Goal: Find specific page/section: Find specific page/section

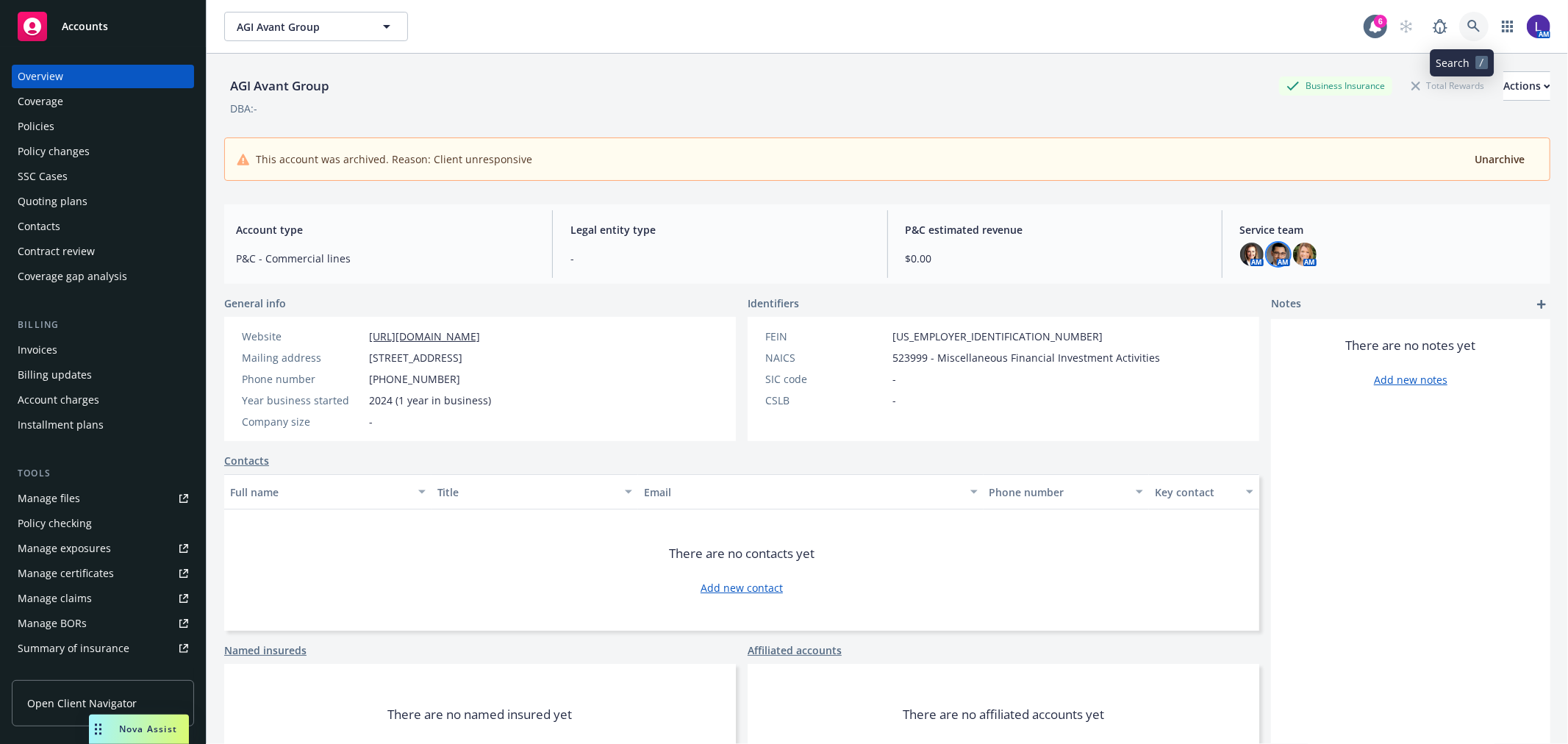
click at [1467, 22] on icon at bounding box center [1473, 26] width 13 height 13
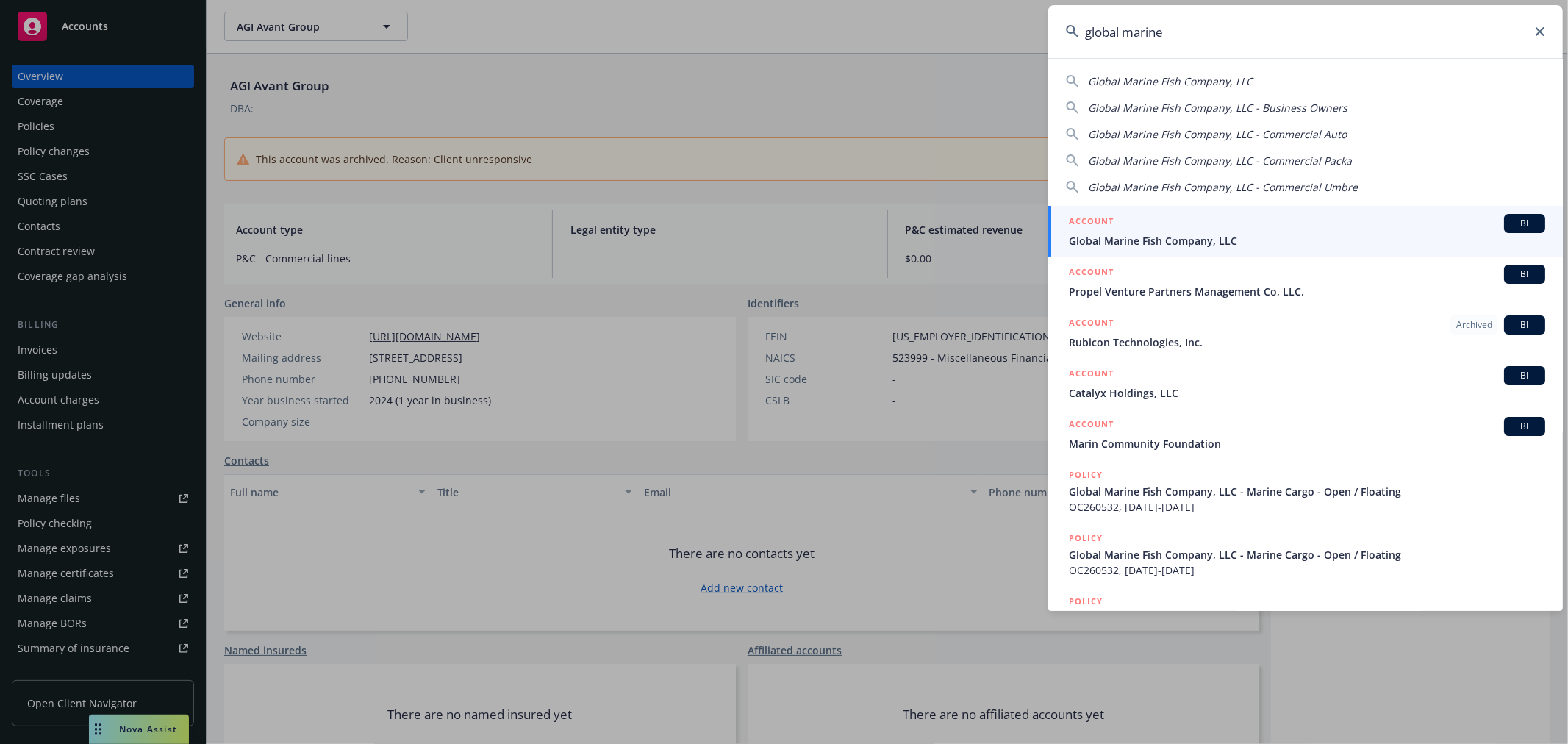
type input "global marine"
click at [1215, 233] on span "Global Marine Fish Company, LLC" at bounding box center [1307, 241] width 477 height 16
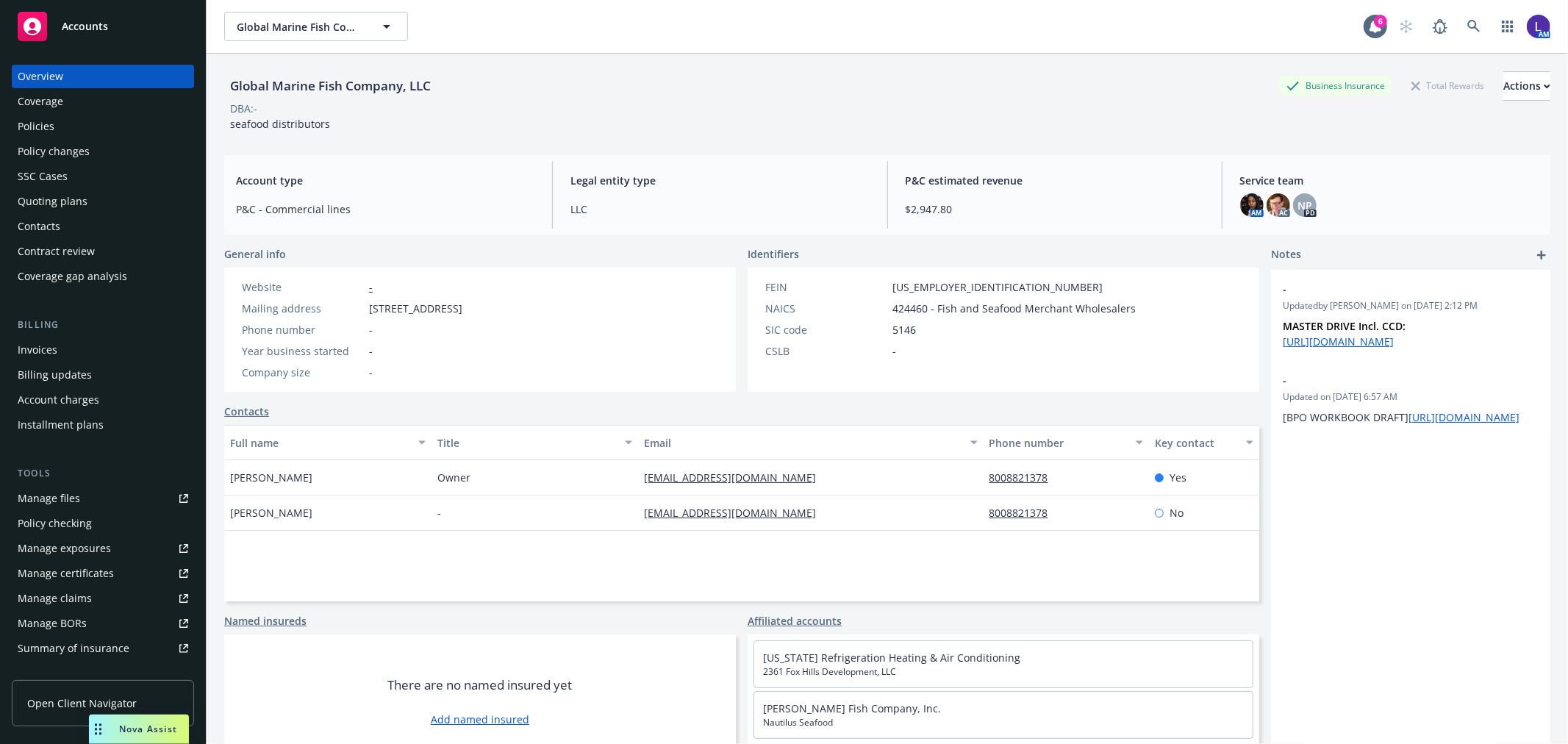
click at [52, 127] on div "Policies" at bounding box center [36, 126] width 37 height 23
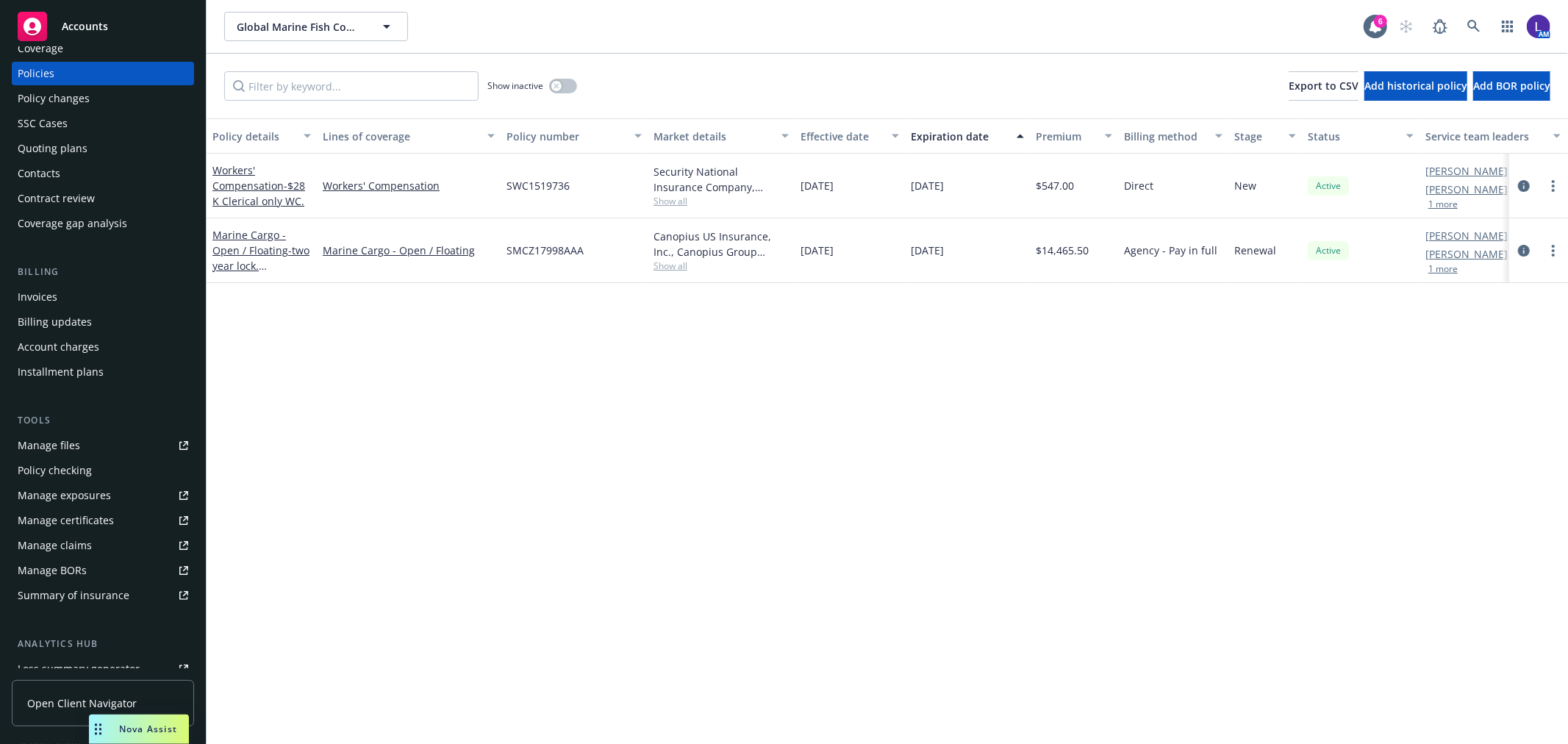
scroll to position [81, 0]
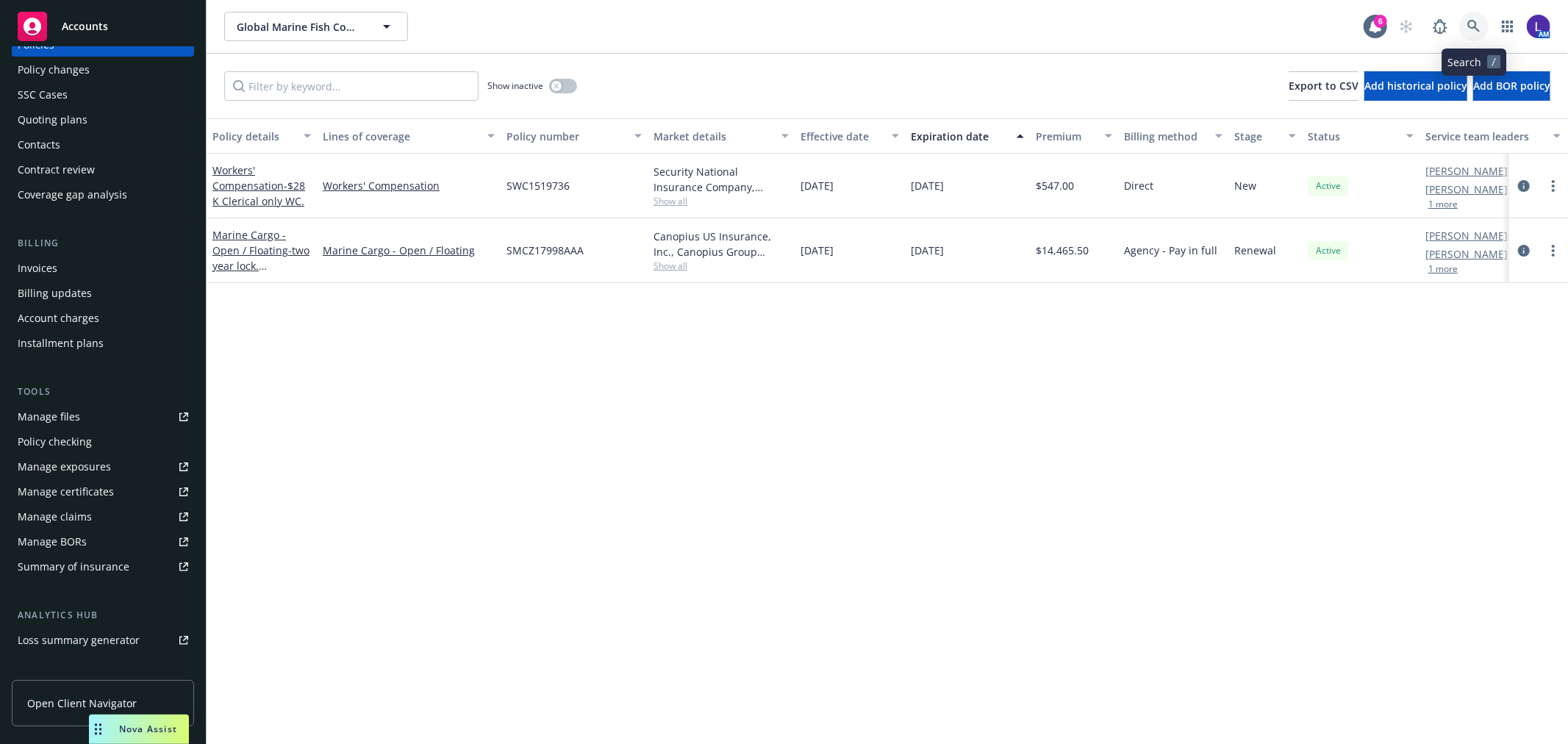
click at [1466, 22] on link at bounding box center [1474, 27] width 30 height 30
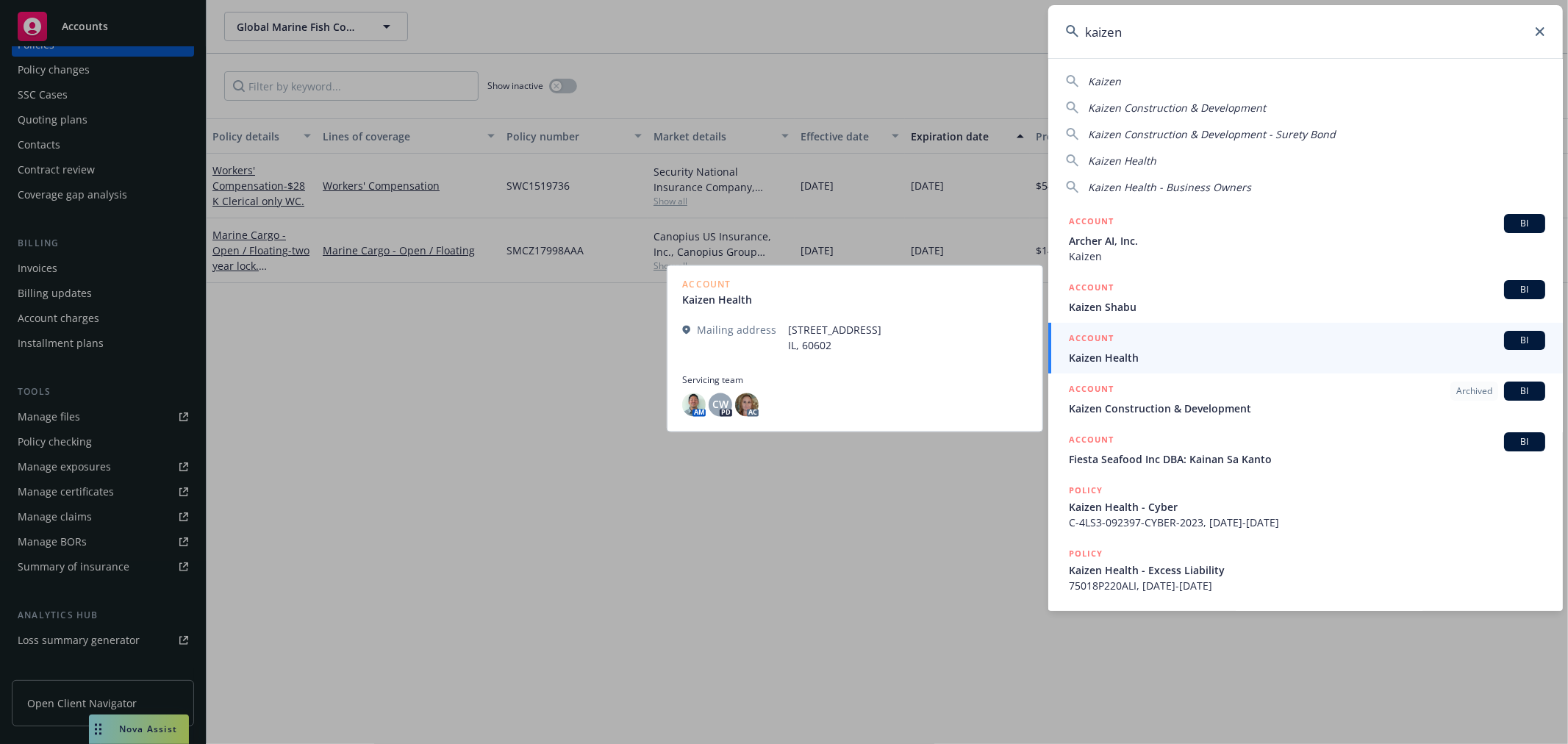
type input "kaizen"
click at [1180, 338] on div "ACCOUNT BI" at bounding box center [1307, 341] width 477 height 19
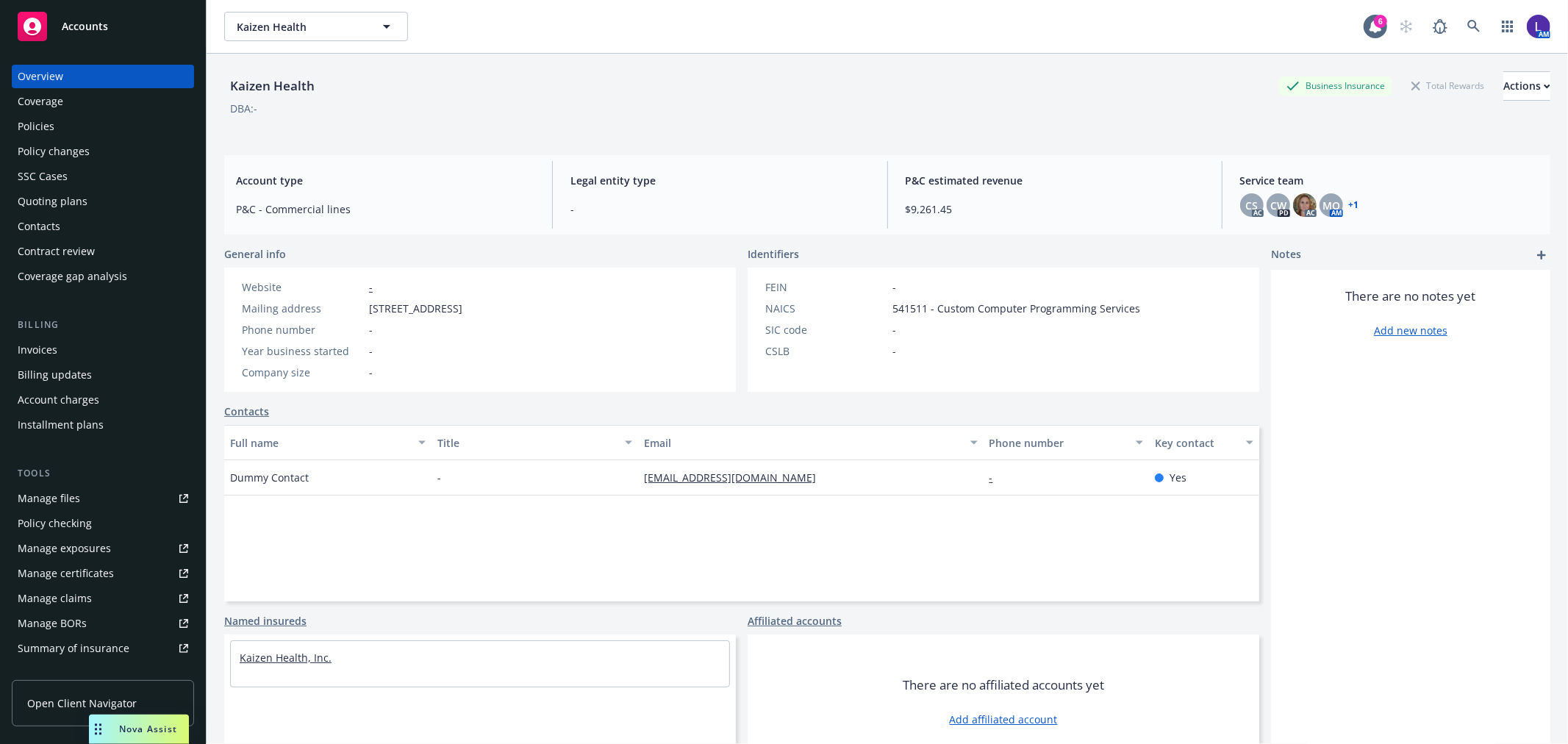
click at [287, 656] on link "Kaizen Health, Inc." at bounding box center [285, 658] width 92 height 14
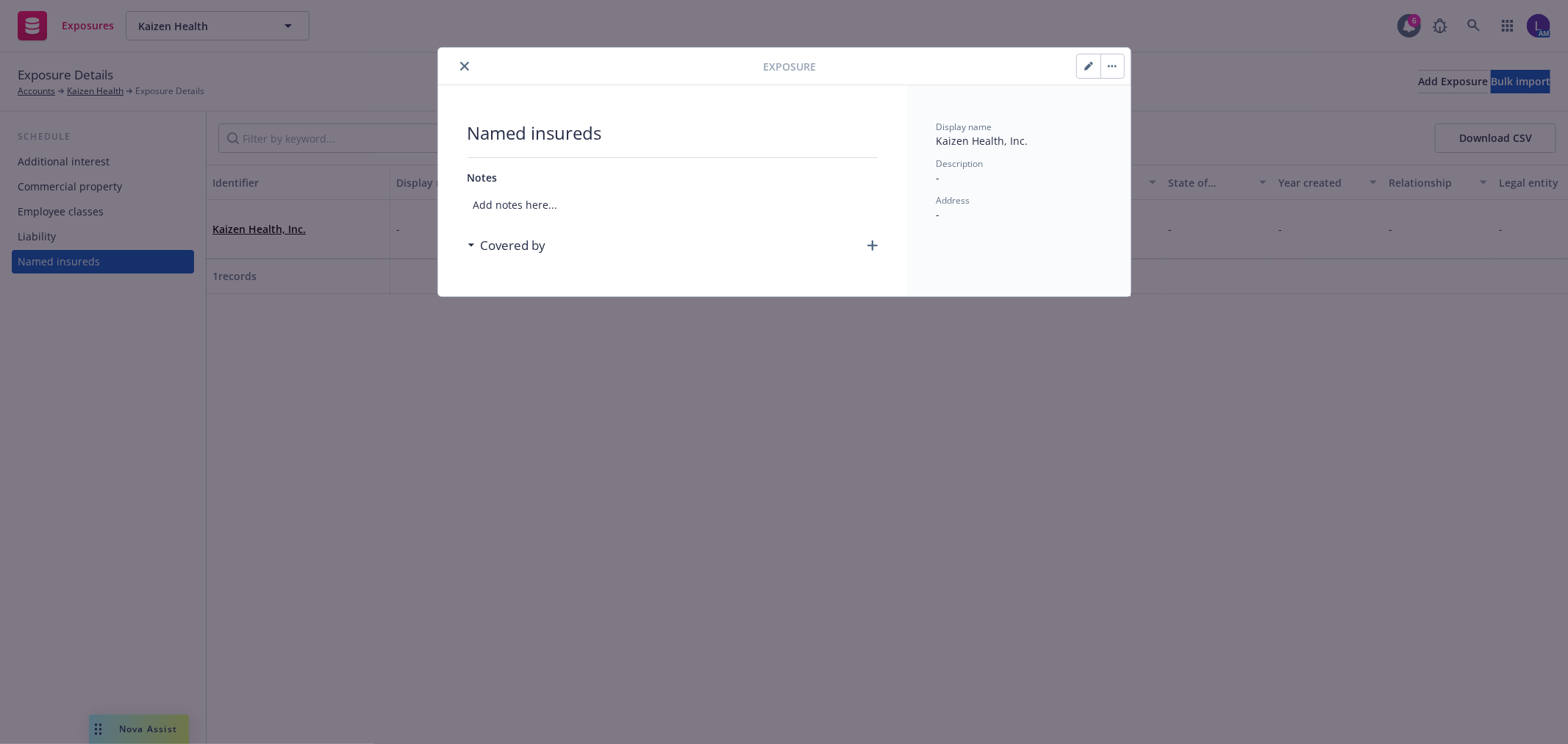
click at [466, 67] on icon "close" at bounding box center [464, 66] width 9 height 9
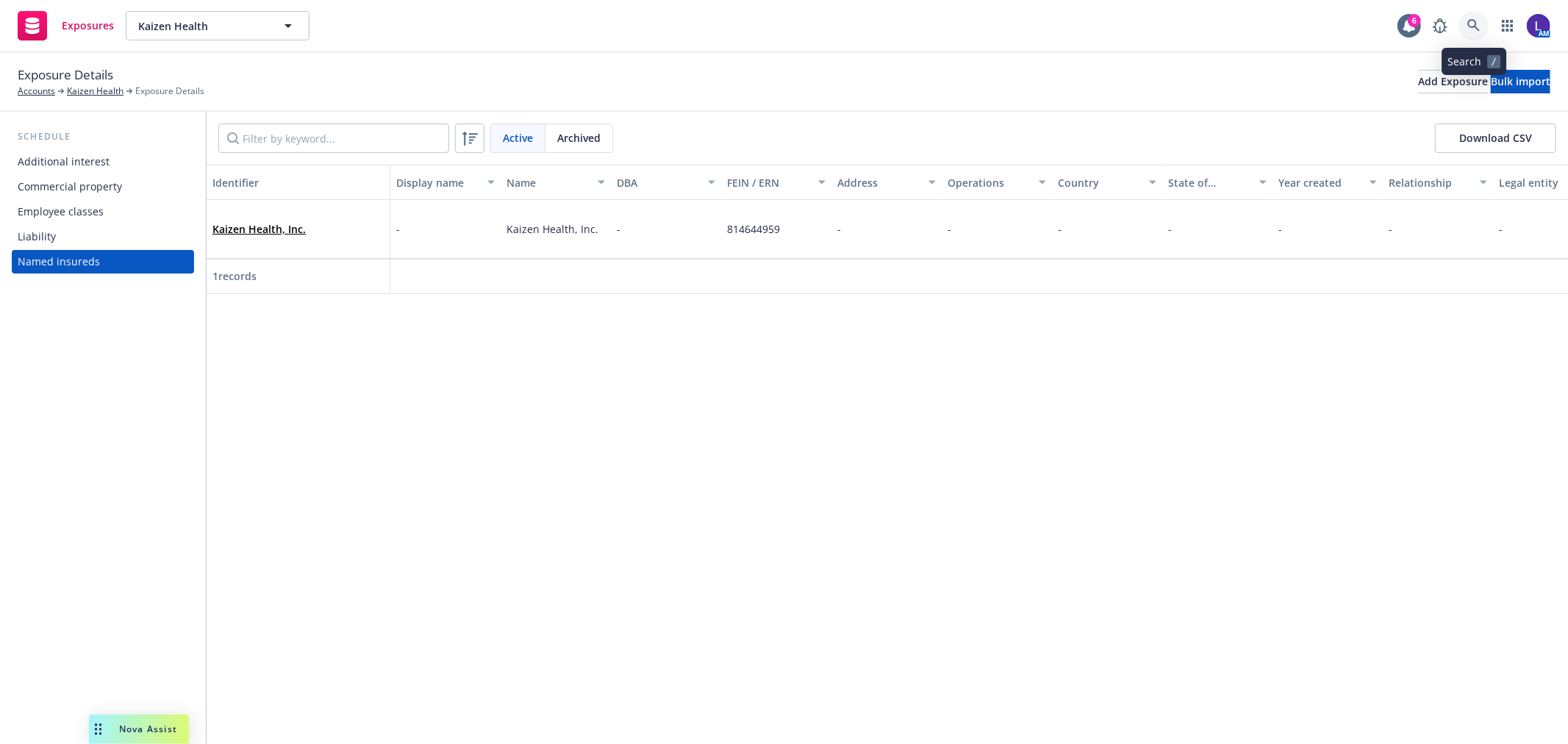
click at [1467, 30] on icon at bounding box center [1473, 25] width 13 height 13
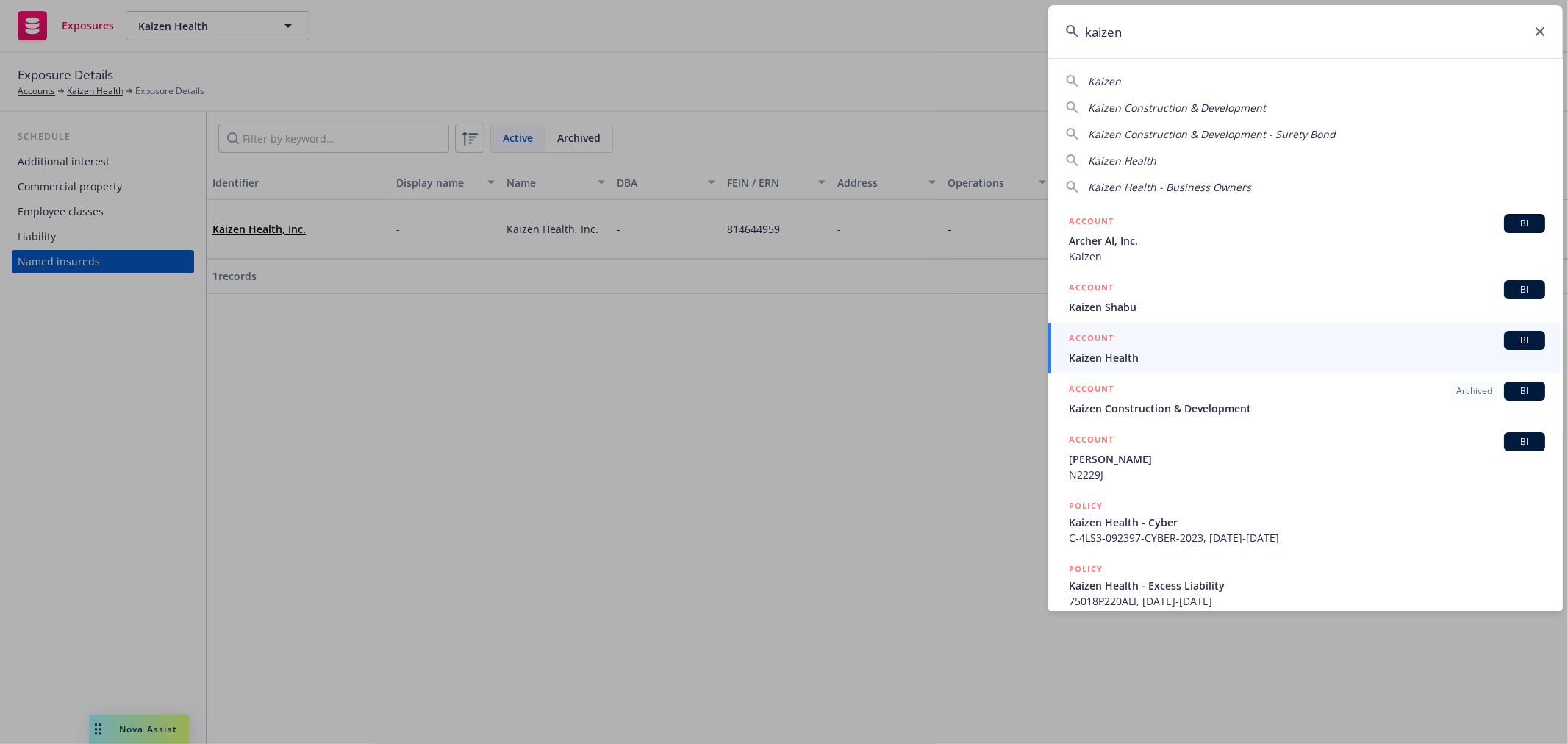
type input "kaizen"
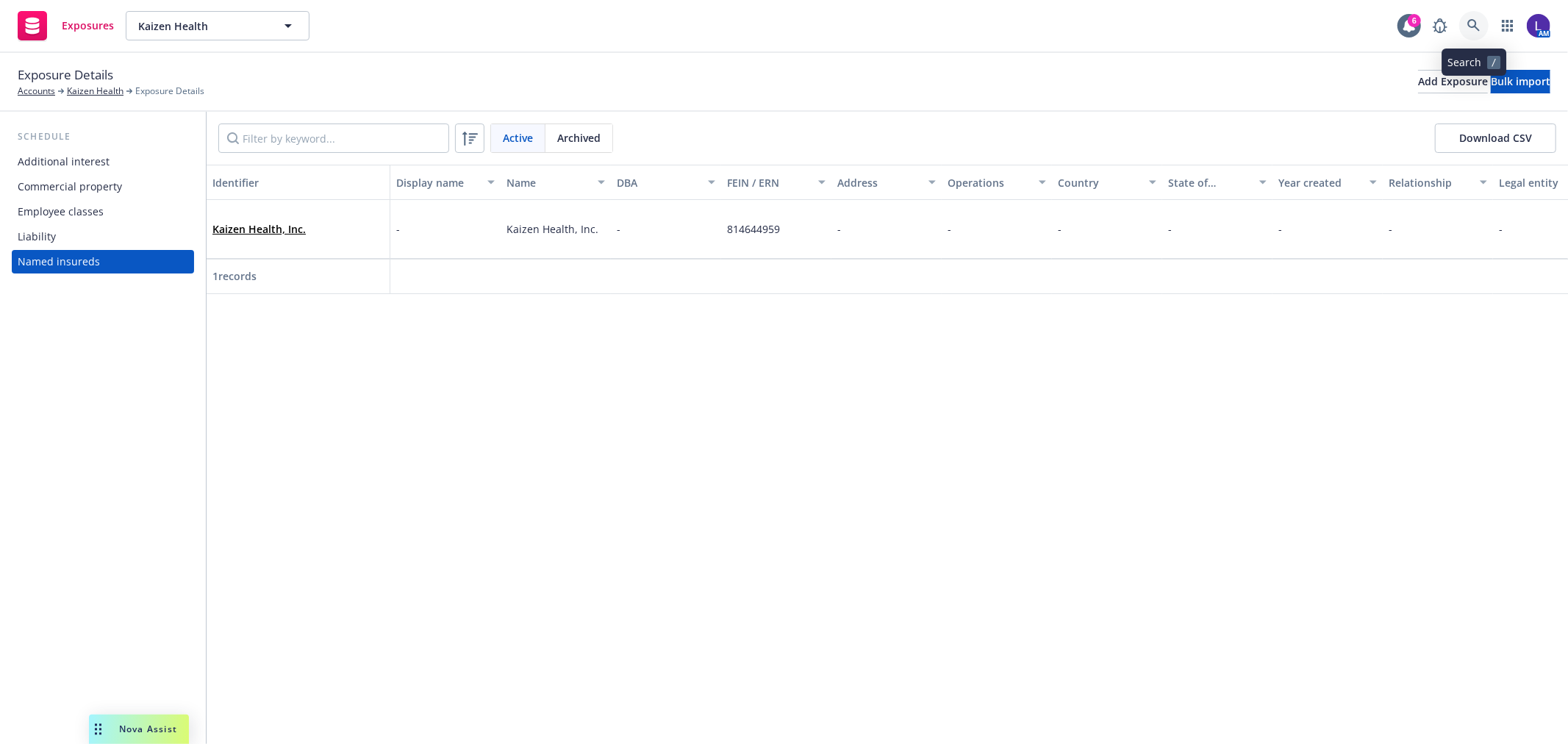
click at [1478, 20] on icon at bounding box center [1473, 25] width 13 height 13
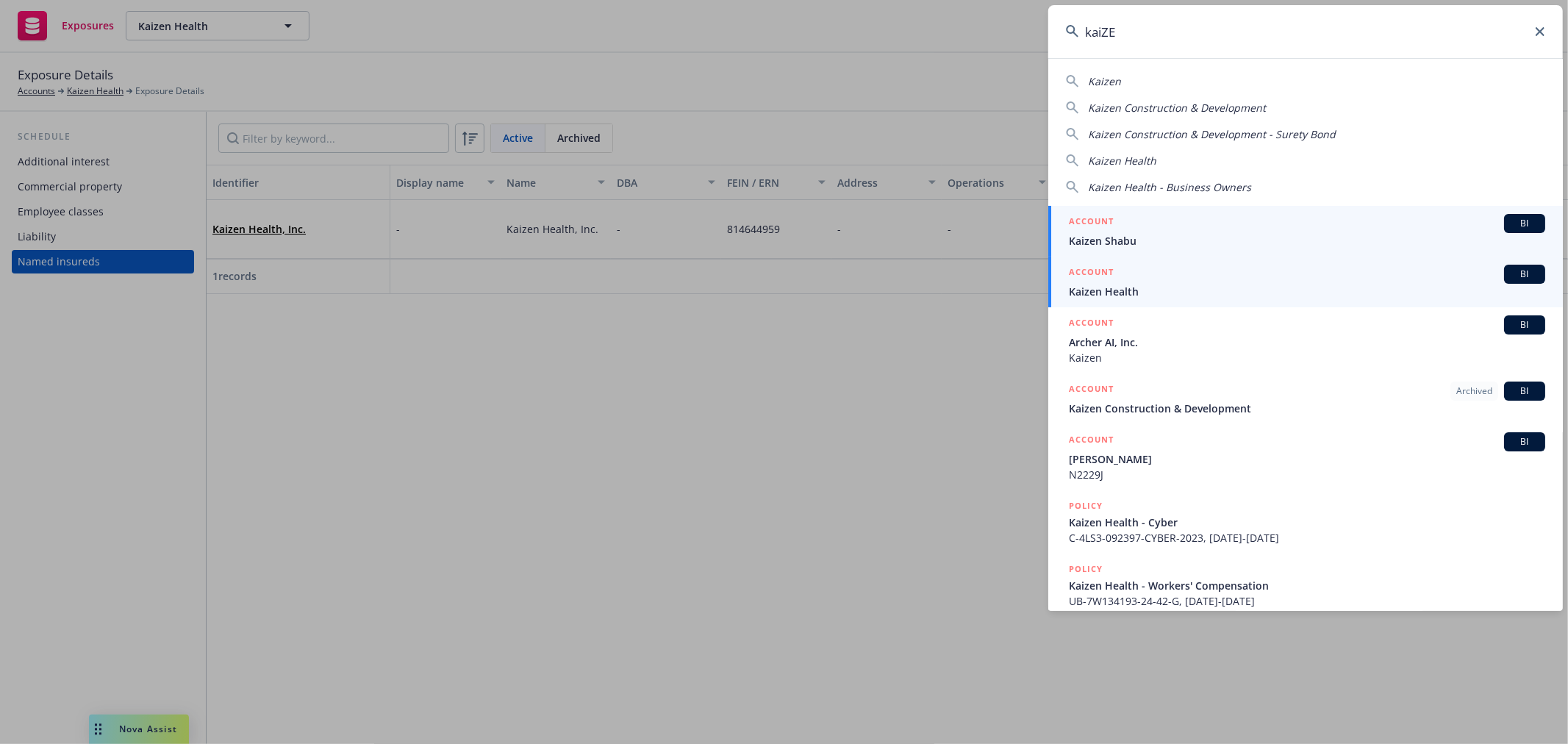
type input "kaiZE"
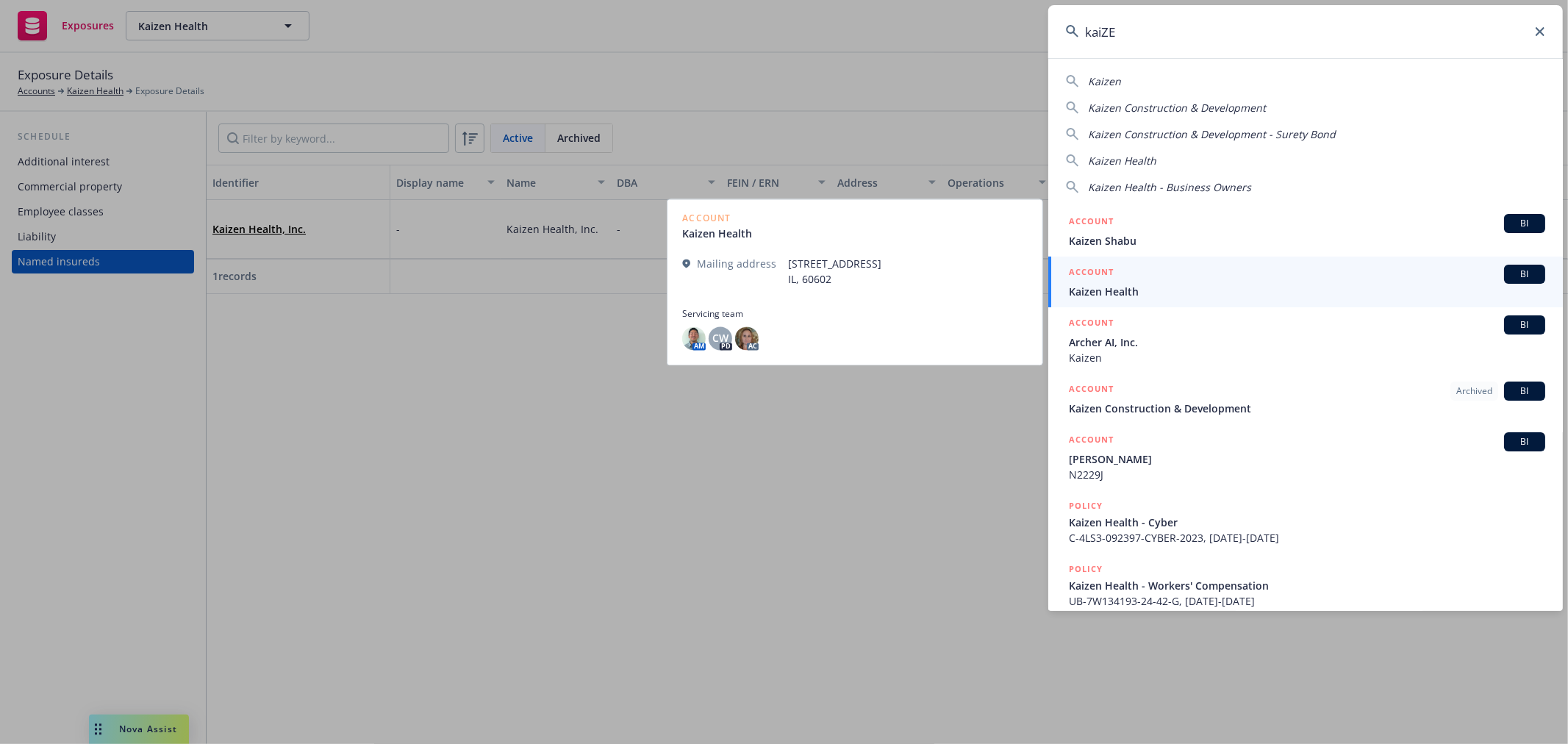
click at [1178, 284] on span "Kaizen Health" at bounding box center [1307, 291] width 477 height 16
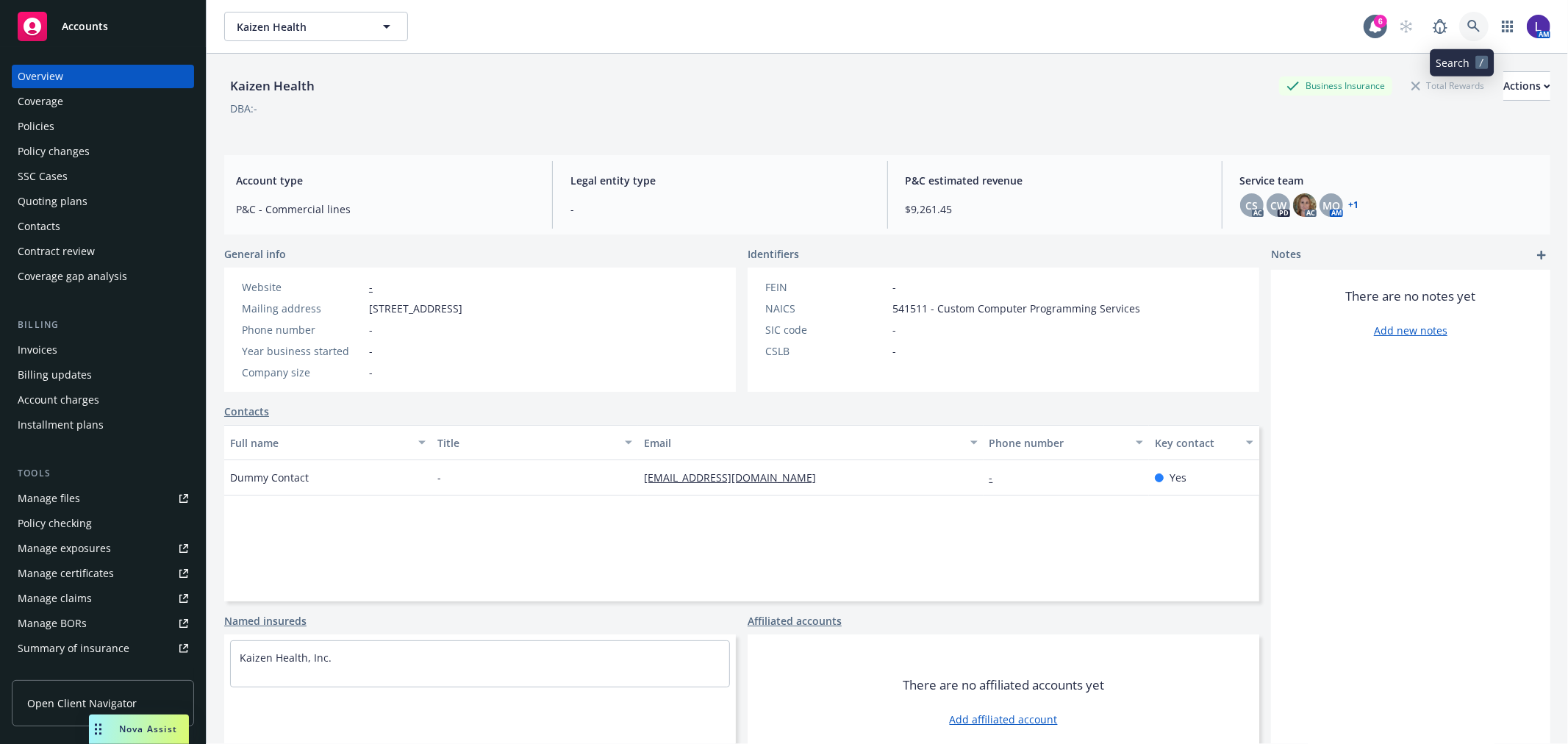
click at [1467, 23] on icon at bounding box center [1473, 26] width 13 height 13
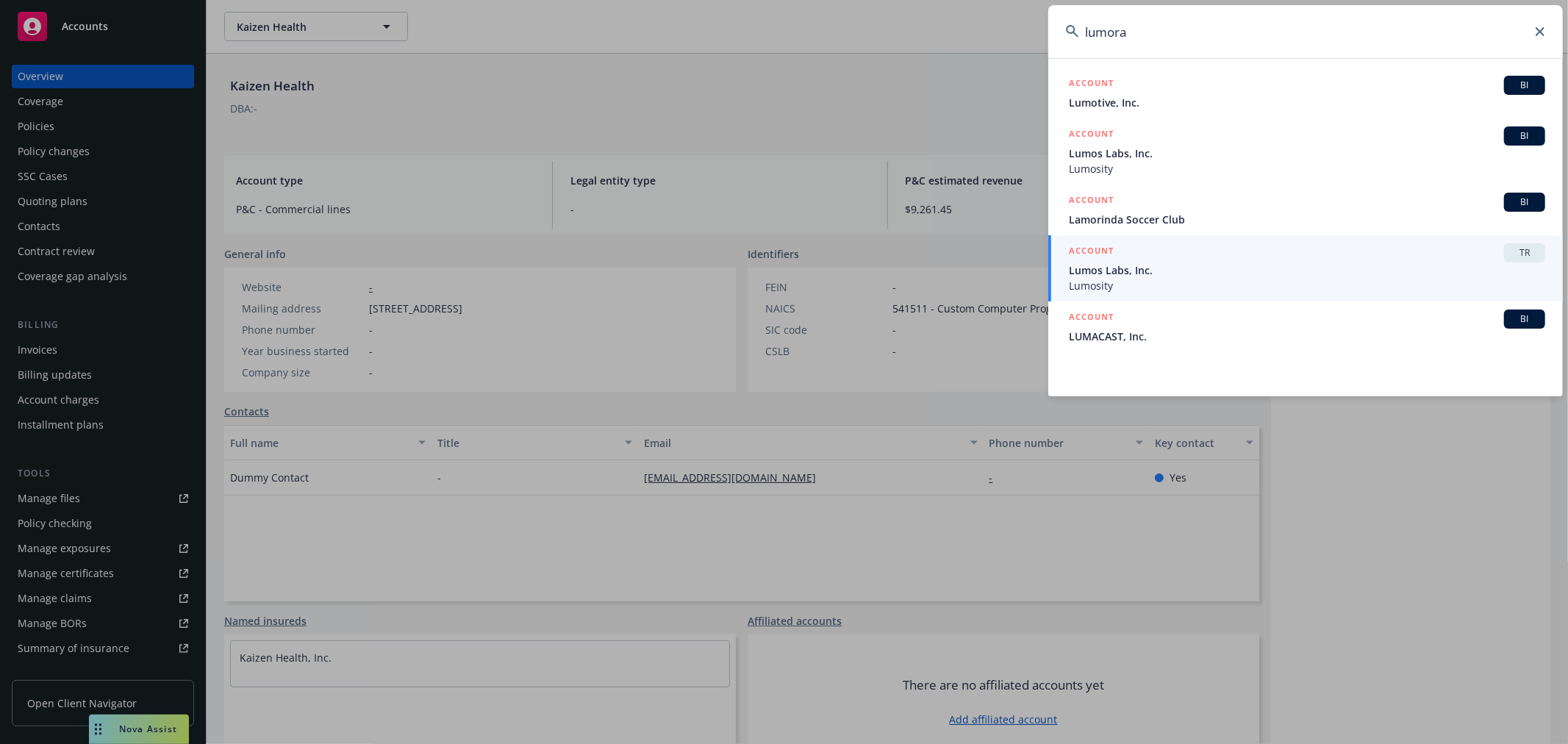
type input "lumora"
